Goal: Go to known website: Go to known website

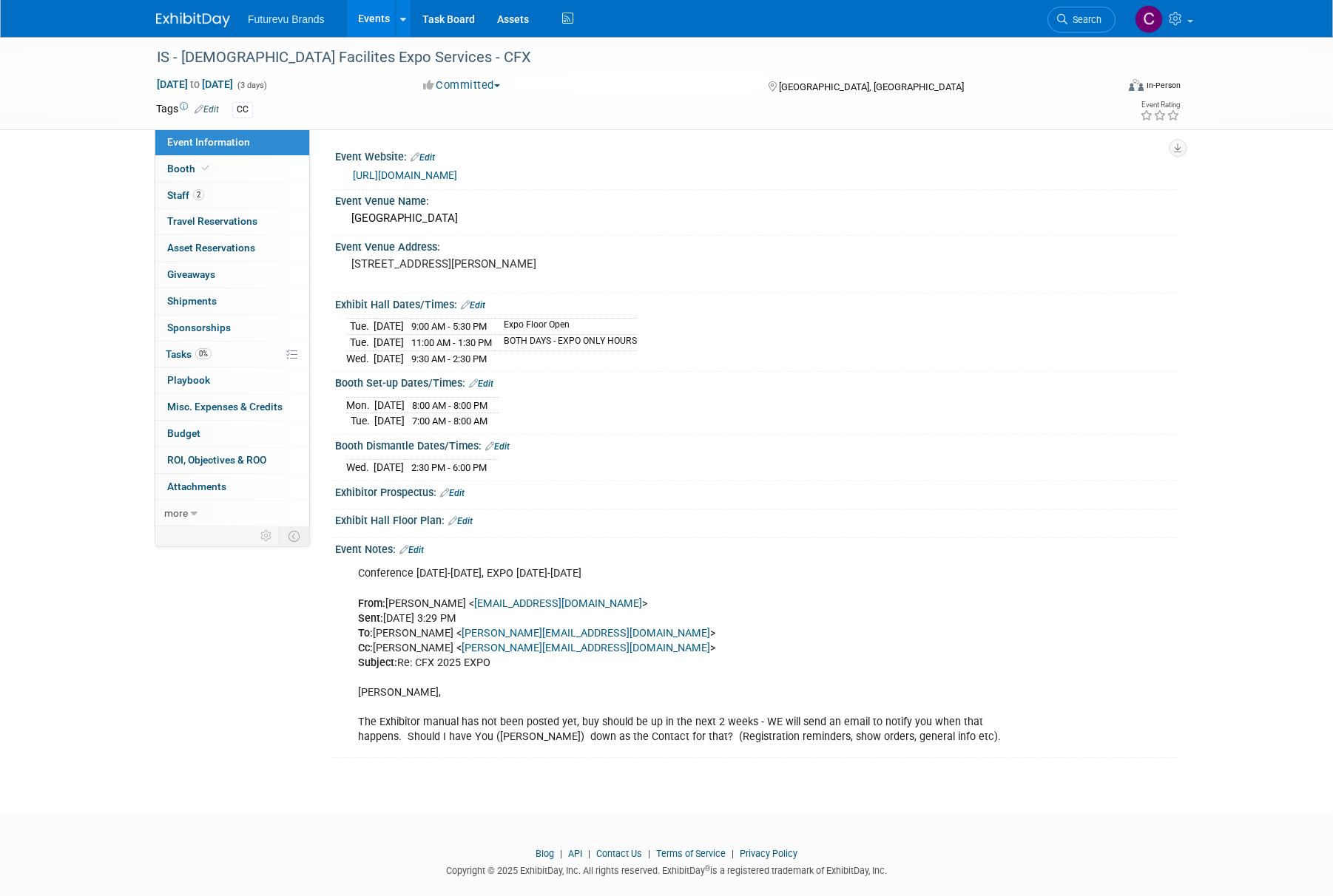
click at [369, 18] on link "Events" at bounding box center [374, 18] width 54 height 37
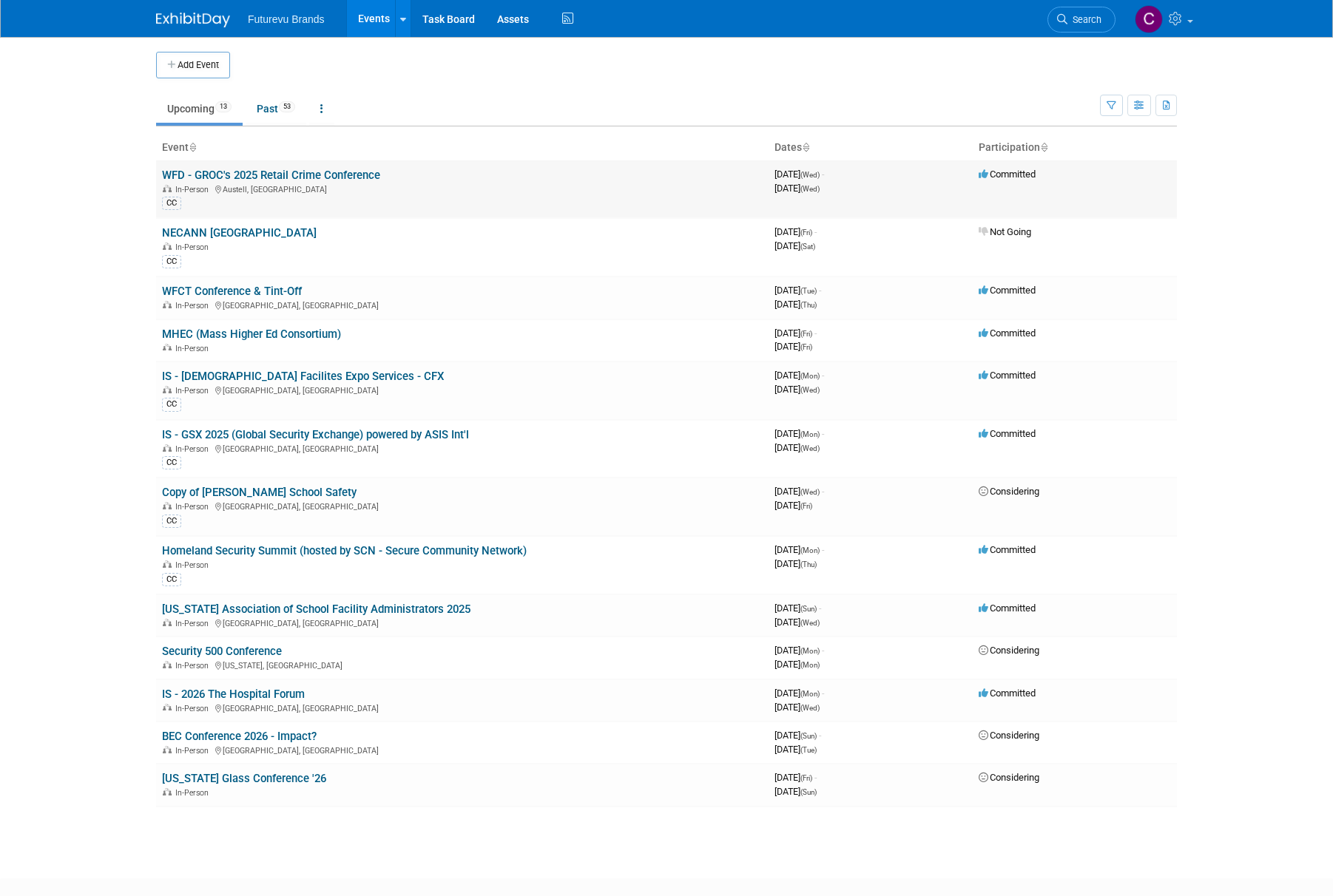
click at [284, 175] on link "WFD - GROC's 2025 Retail Crime Conference" at bounding box center [272, 175] width 218 height 13
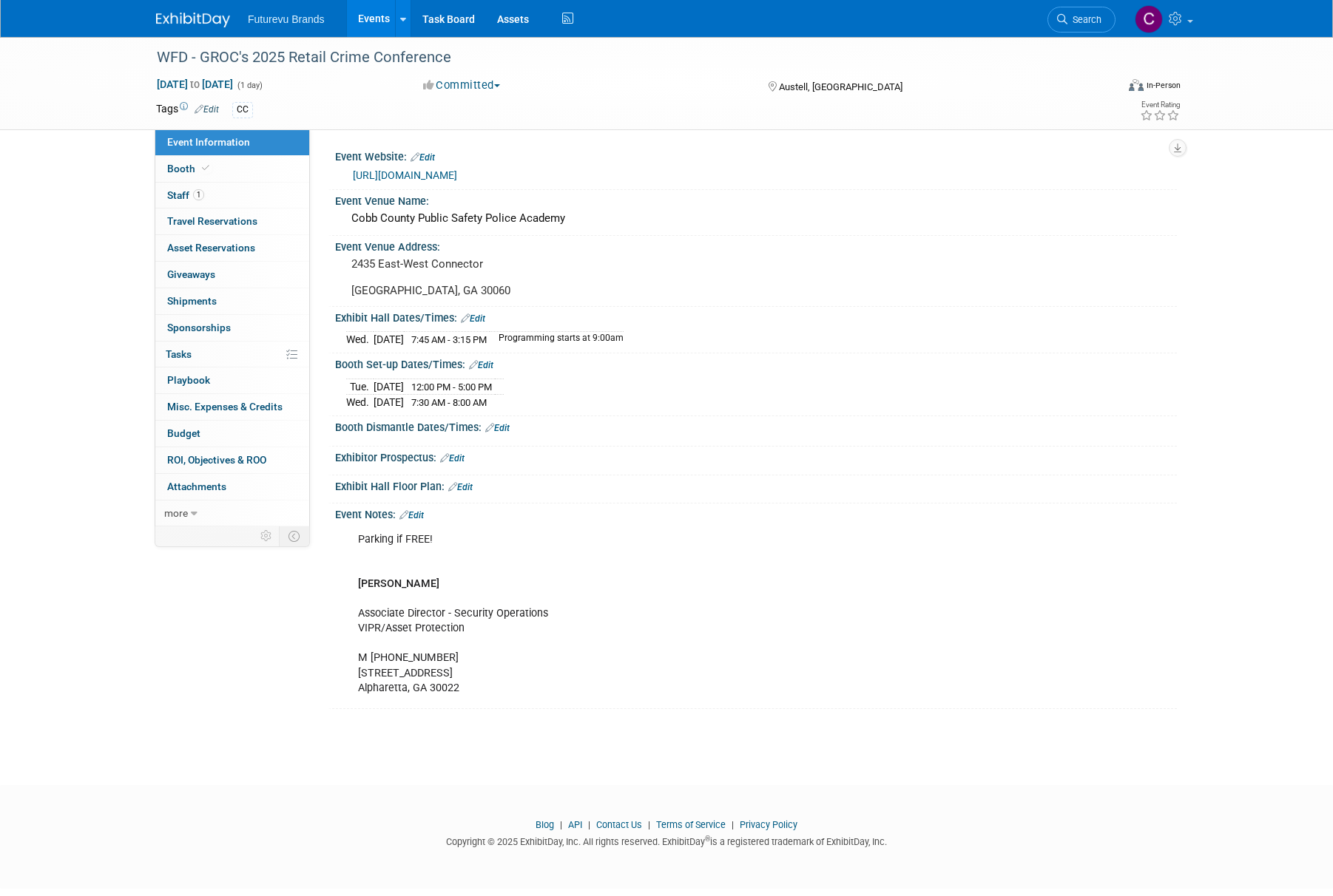
click at [457, 173] on link "[URL][DOMAIN_NAME]" at bounding box center [405, 175] width 104 height 12
